Goal: Check status: Check status

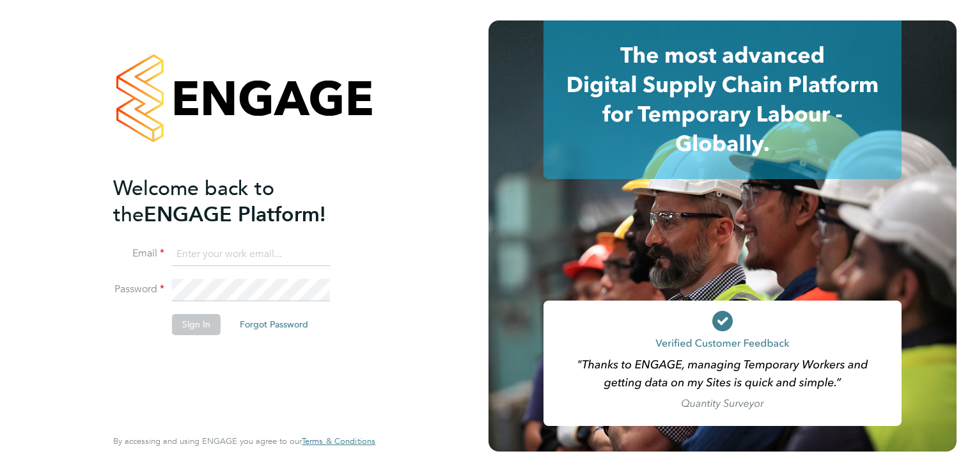
type input "[PERSON_NAME][EMAIL_ADDRESS][PERSON_NAME][DOMAIN_NAME]"
click at [195, 331] on button "Sign In" at bounding box center [196, 324] width 49 height 20
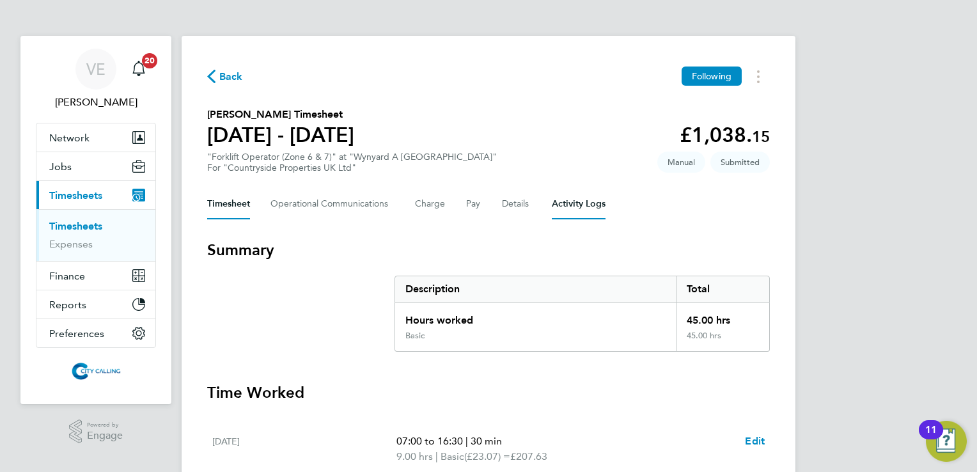
click at [559, 208] on Logs-tab "Activity Logs" at bounding box center [579, 204] width 54 height 31
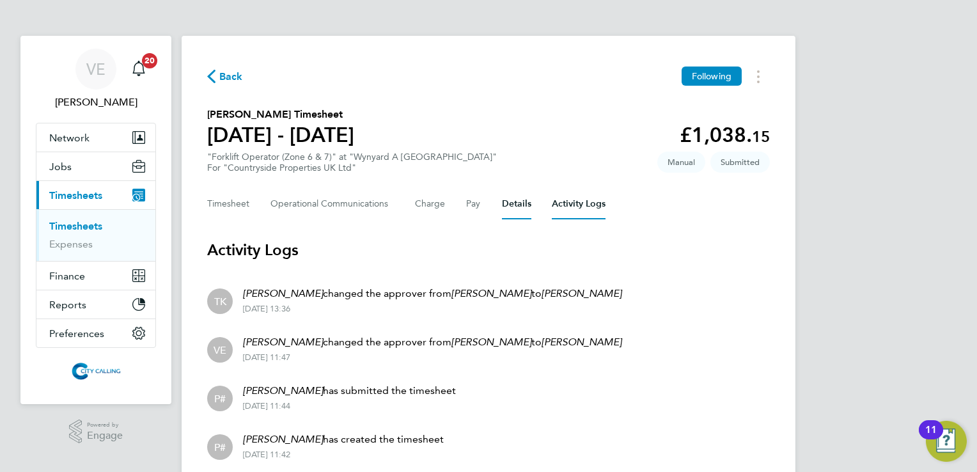
click at [513, 205] on button "Details" at bounding box center [516, 204] width 29 height 31
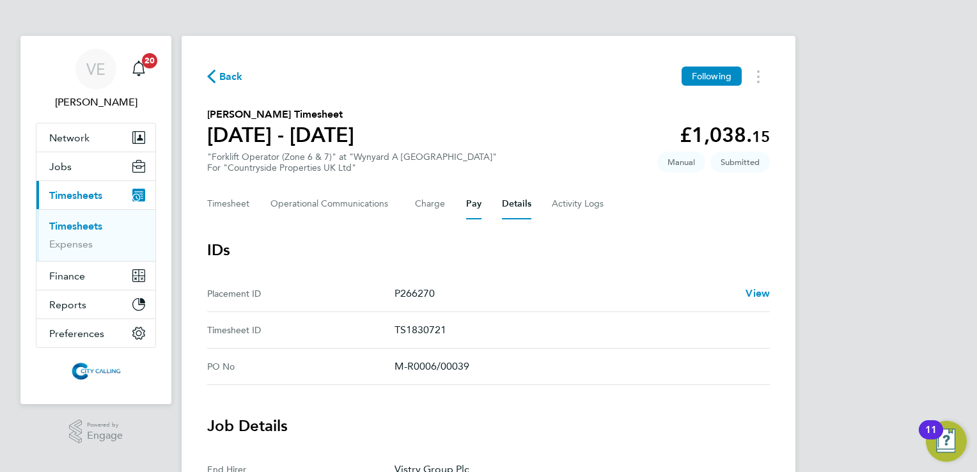
click at [476, 216] on button "Pay" at bounding box center [473, 204] width 15 height 31
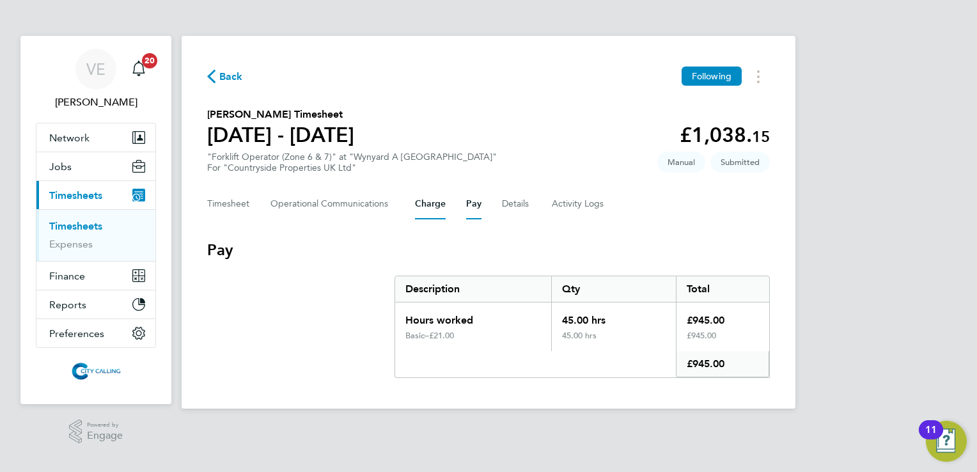
click at [423, 216] on button "Charge" at bounding box center [430, 204] width 31 height 31
click at [357, 214] on Communications-tab "Operational Communications" at bounding box center [332, 204] width 124 height 31
